Goal: Information Seeking & Learning: Learn about a topic

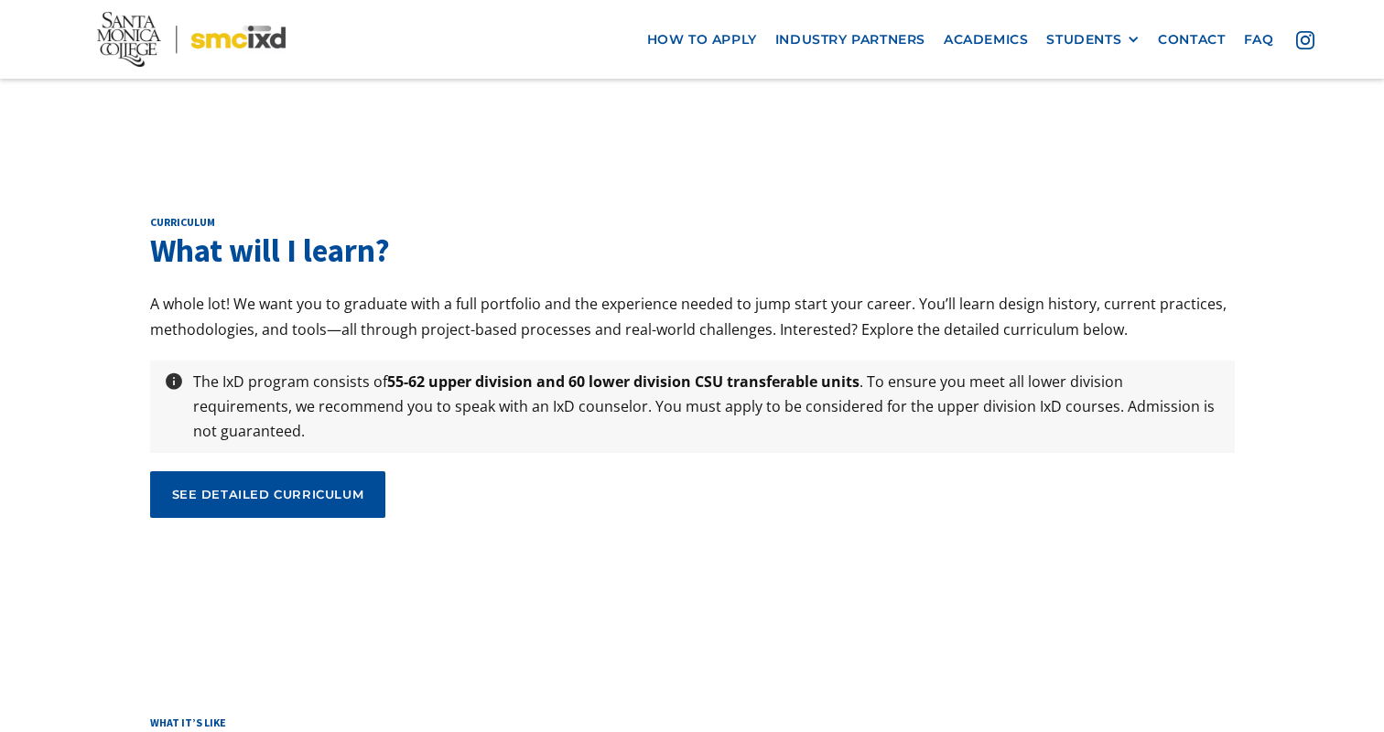
scroll to position [6063, 0]
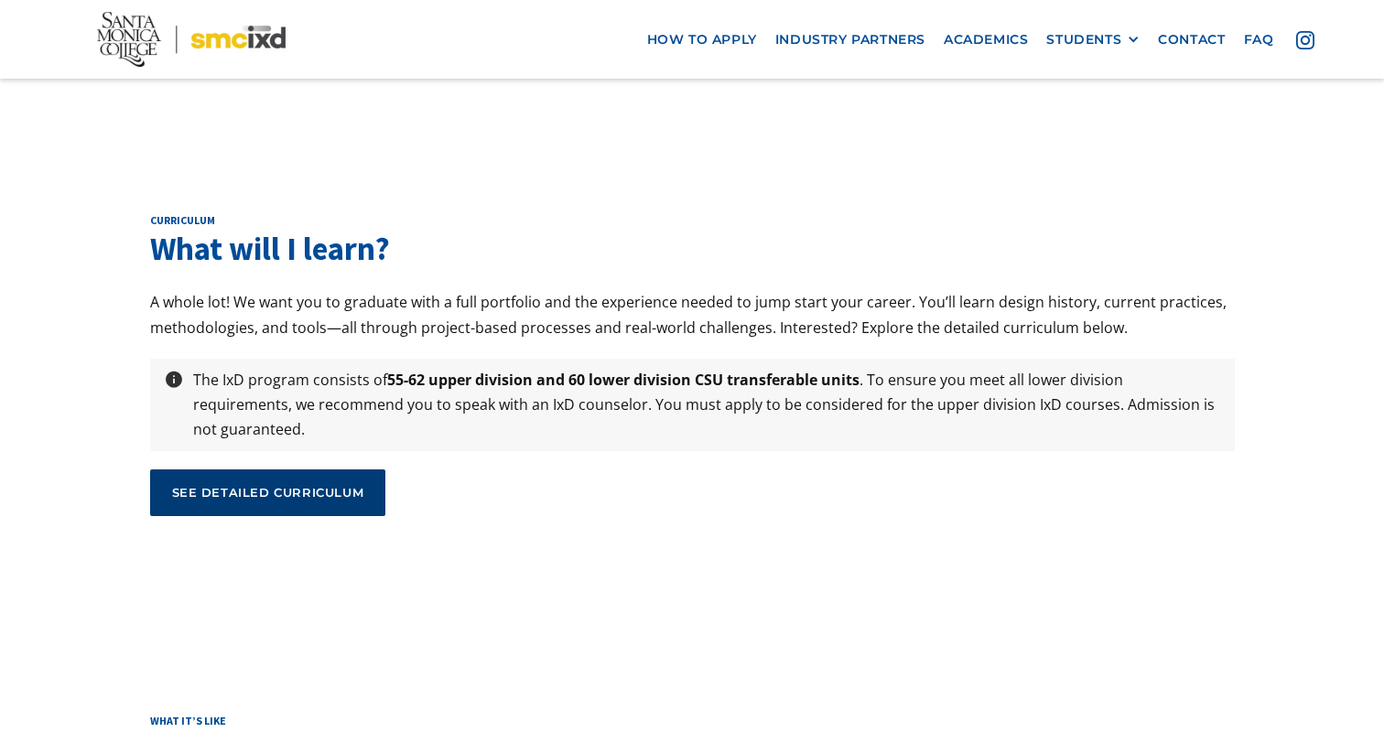
click at [365, 469] on link "see detailed curriculum" at bounding box center [268, 492] width 236 height 46
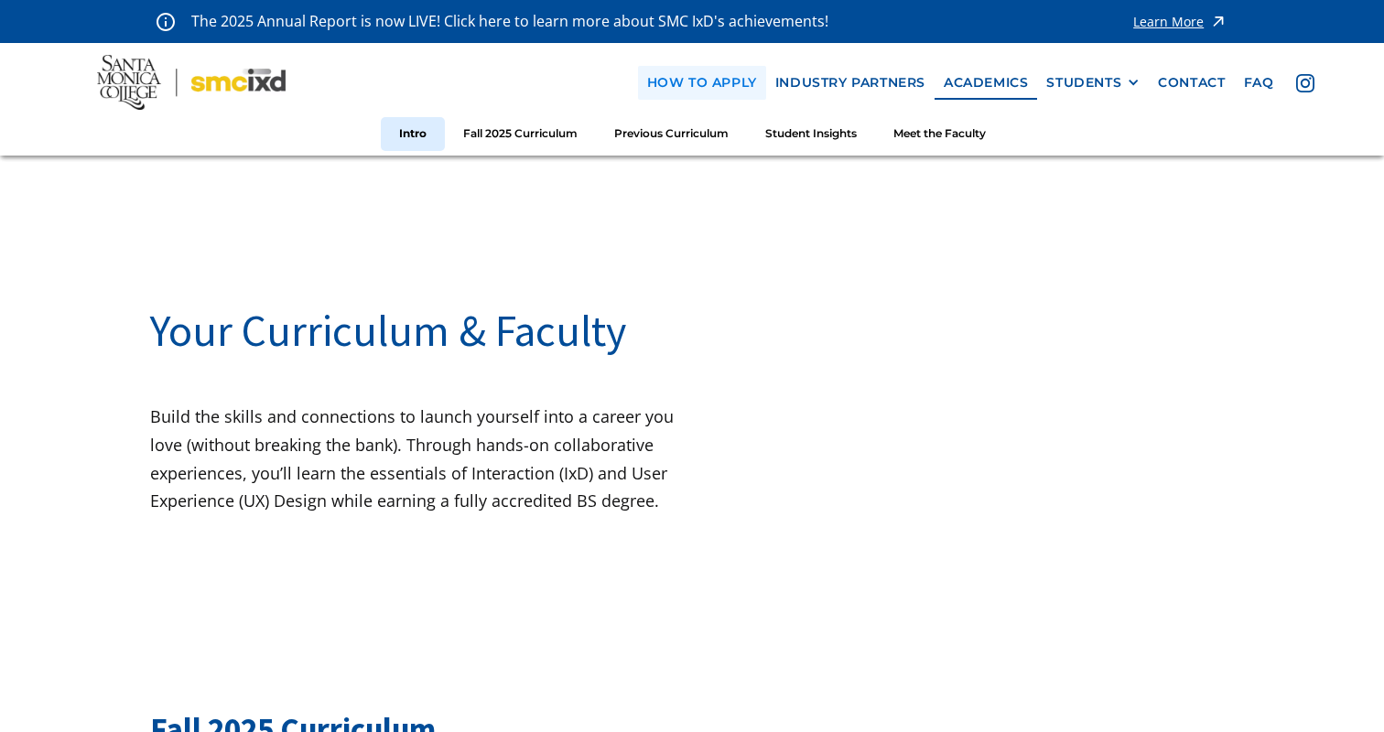
click at [716, 78] on link "how to apply" at bounding box center [702, 83] width 128 height 34
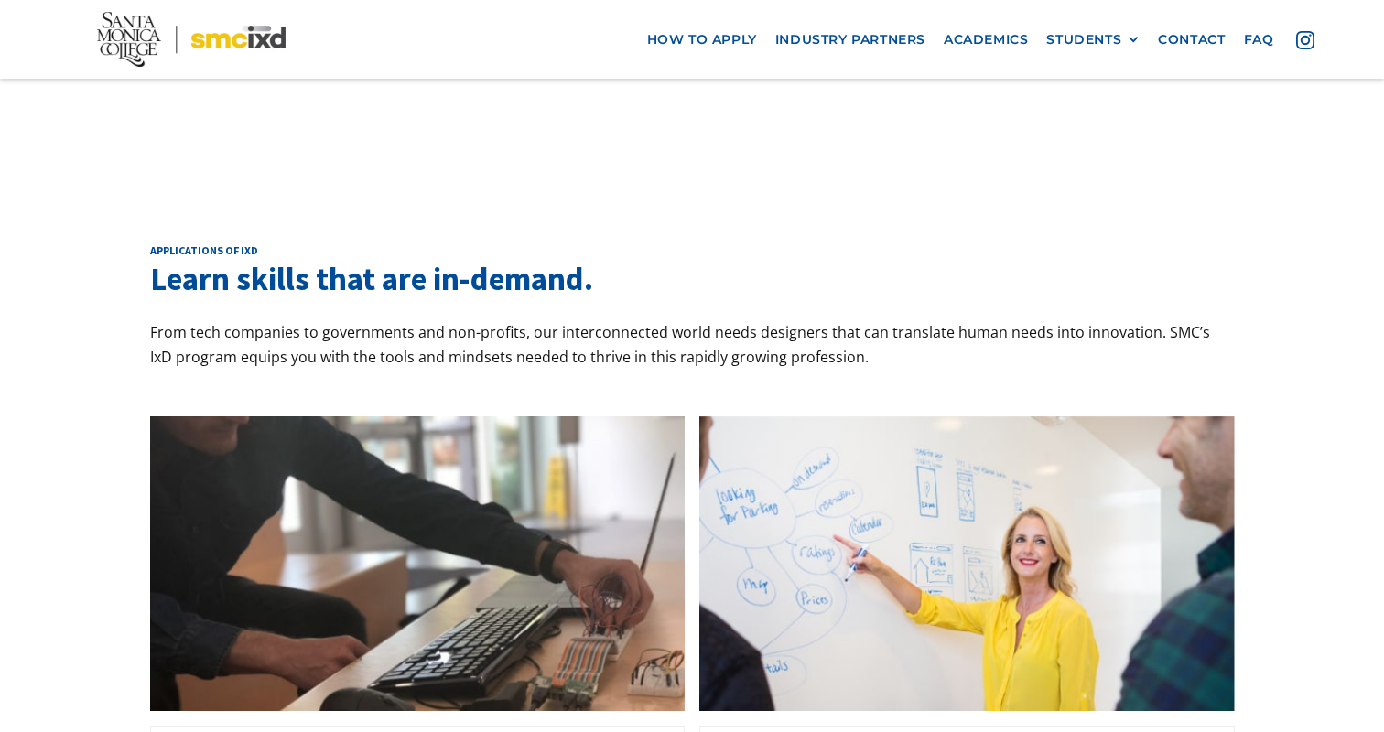
scroll to position [1161, 0]
